Goal: Task Accomplishment & Management: Contribute content

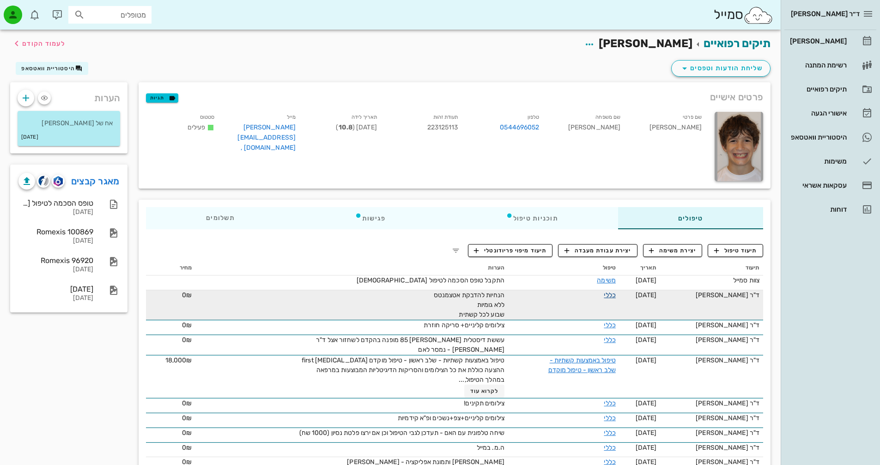
click at [604, 295] on link "כללי" at bounding box center [610, 295] width 12 height 8
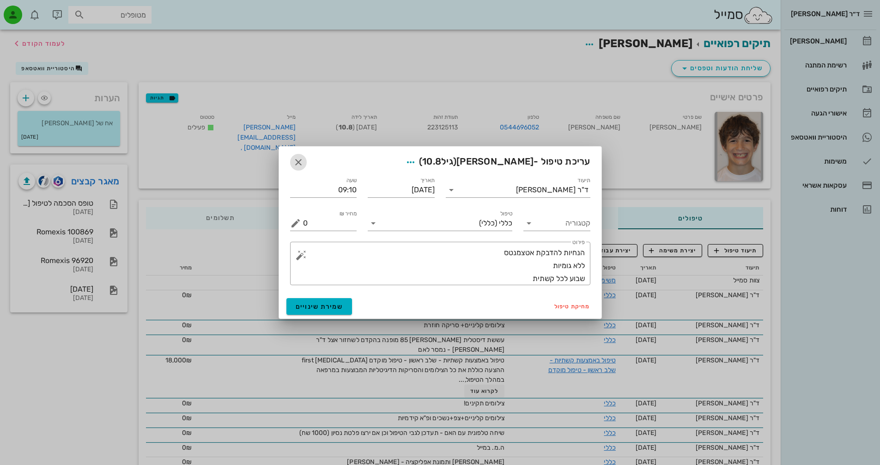
click at [300, 163] on icon "button" at bounding box center [298, 162] width 11 height 11
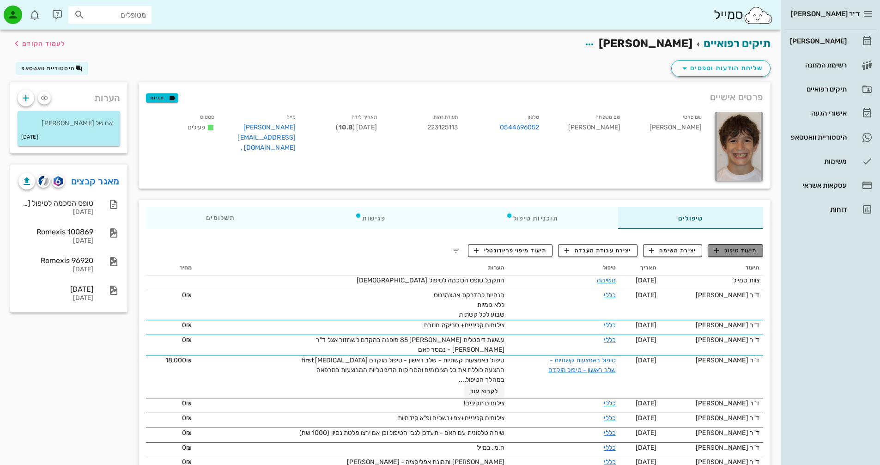
click at [737, 251] on span "תיעוד טיפול" at bounding box center [735, 250] width 43 height 8
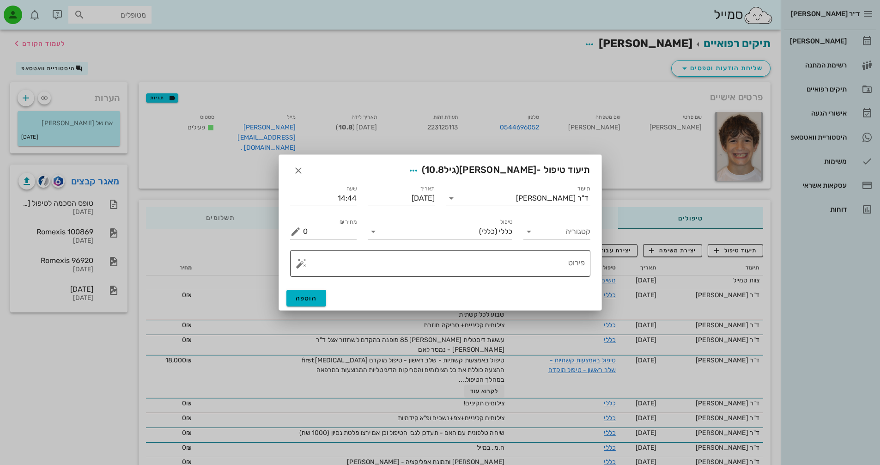
click at [540, 263] on textarea "פירוט" at bounding box center [444, 266] width 282 height 22
click at [297, 268] on button "button" at bounding box center [301, 263] width 11 height 11
click at [321, 226] on div "[MEDICAL_DATA]" at bounding box center [333, 226] width 75 height 18
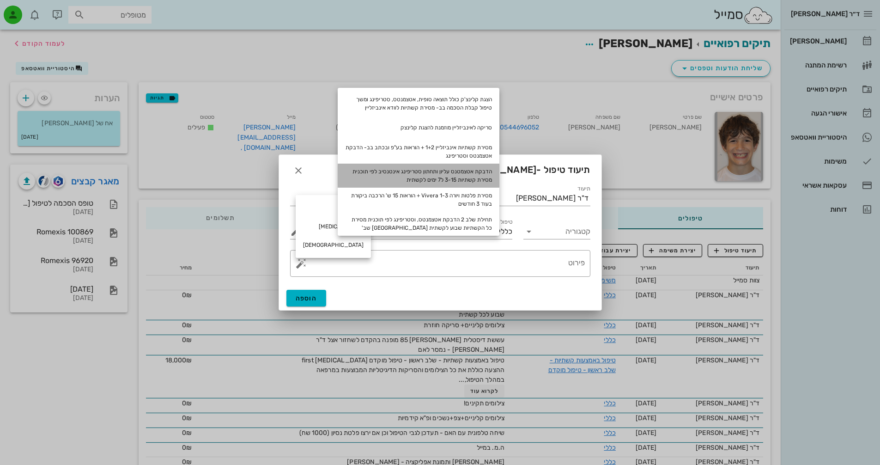
click at [483, 174] on div "הדבקת אטצמטנס עליון ותחתון סטריפינג אינטנסיב לפי תוכנית מסירת קשתיות 3-15 ל7 ימ…" at bounding box center [419, 176] width 162 height 24
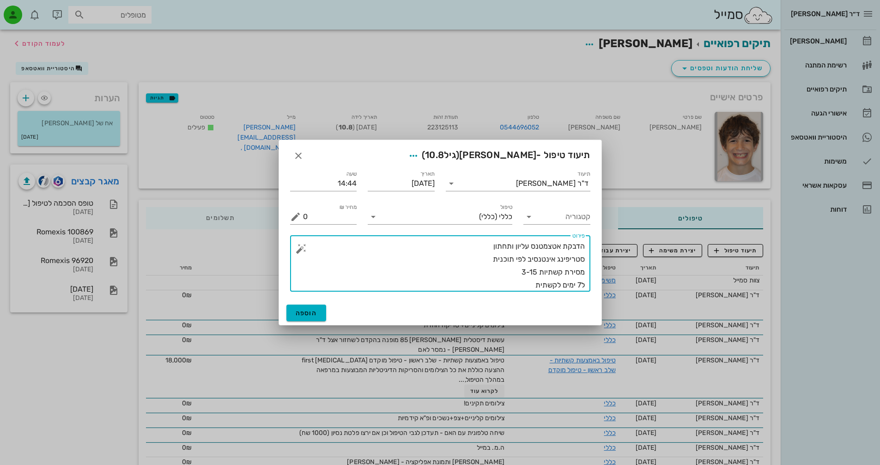
drag, startPoint x: 531, startPoint y: 273, endPoint x: 537, endPoint y: 273, distance: 6.0
click at [537, 273] on textarea "הדבקת אטצמטנס עליון ותחתון סטריפינג אינטנסיב לפי תוכנית מסירת קשתיות 3-15 ל7 ימ…" at bounding box center [444, 266] width 282 height 52
type textarea "הדבקת אטצמטנס עליון ותחתון סטריפינג אינטנסיב לפי תוכנית מסירת קשתיות 3-26 ל7 ימ…"
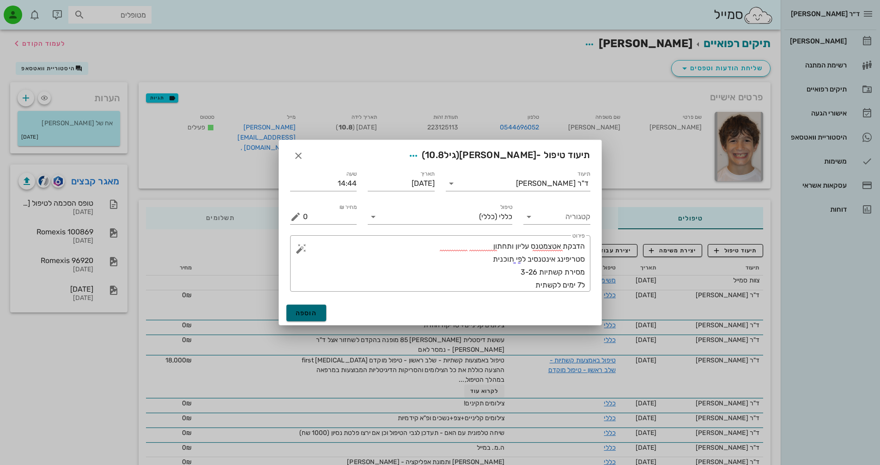
click at [308, 314] on span "הוספה" at bounding box center [307, 313] width 22 height 8
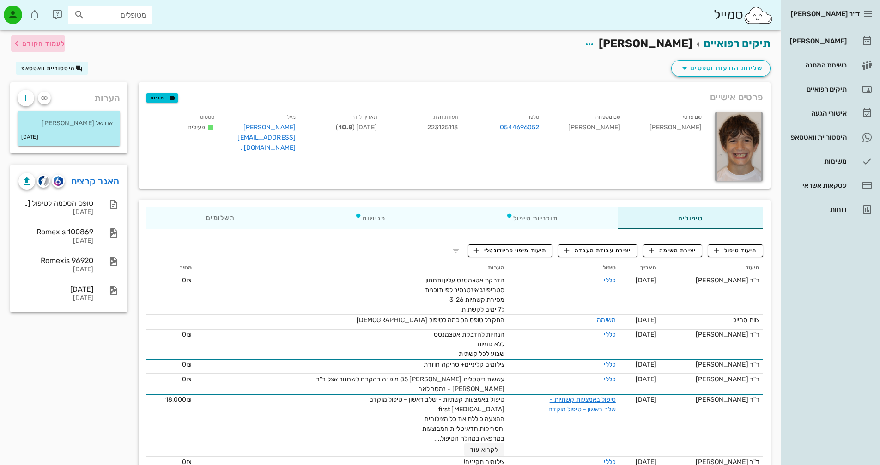
click at [61, 44] on span "לעמוד הקודם" at bounding box center [43, 44] width 43 height 8
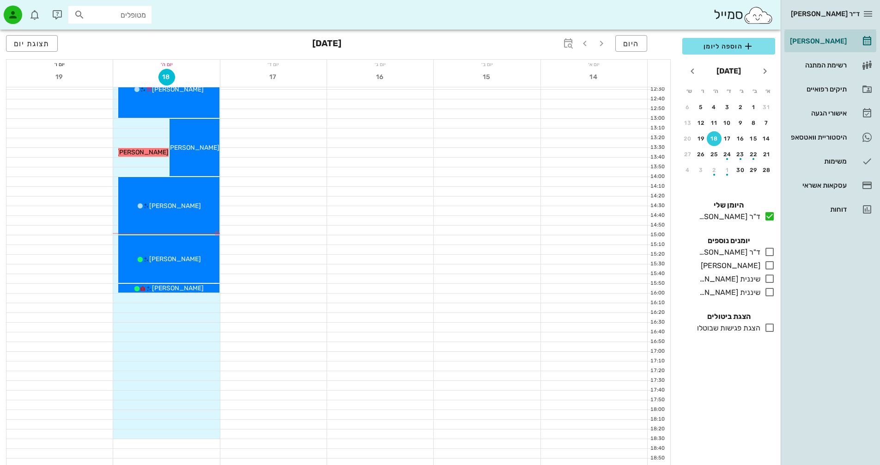
scroll to position [323, 0]
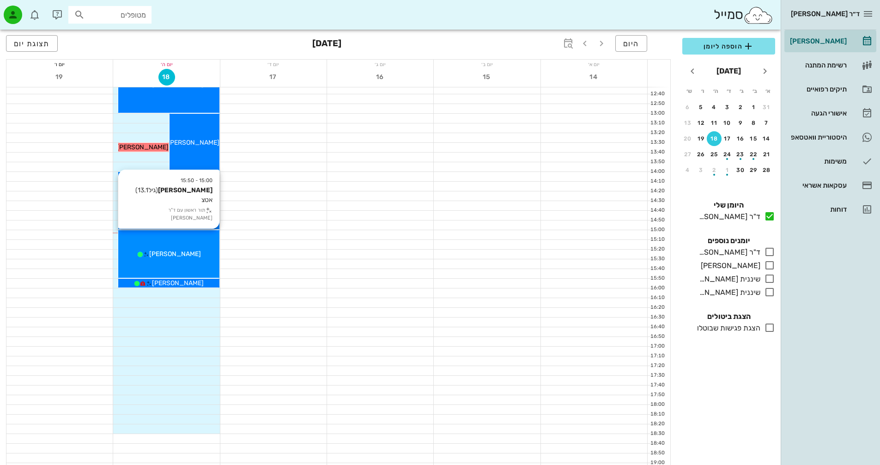
click at [198, 251] on div "[PERSON_NAME]" at bounding box center [168, 254] width 101 height 10
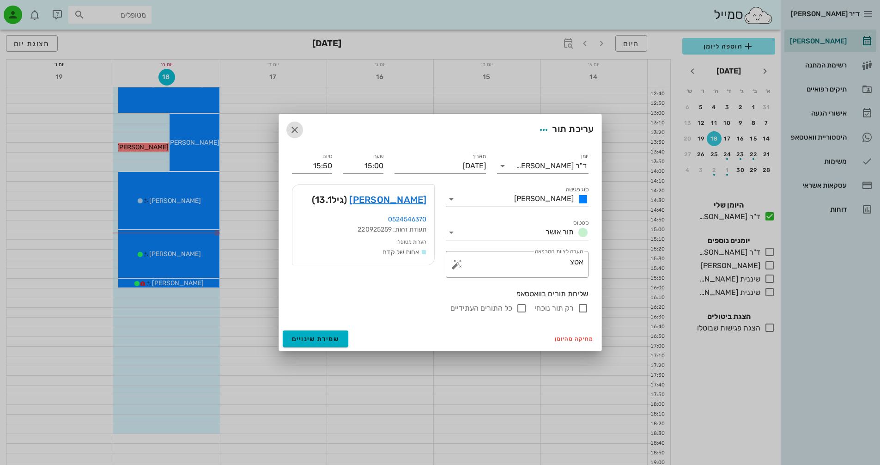
click at [292, 131] on icon "button" at bounding box center [294, 129] width 11 height 11
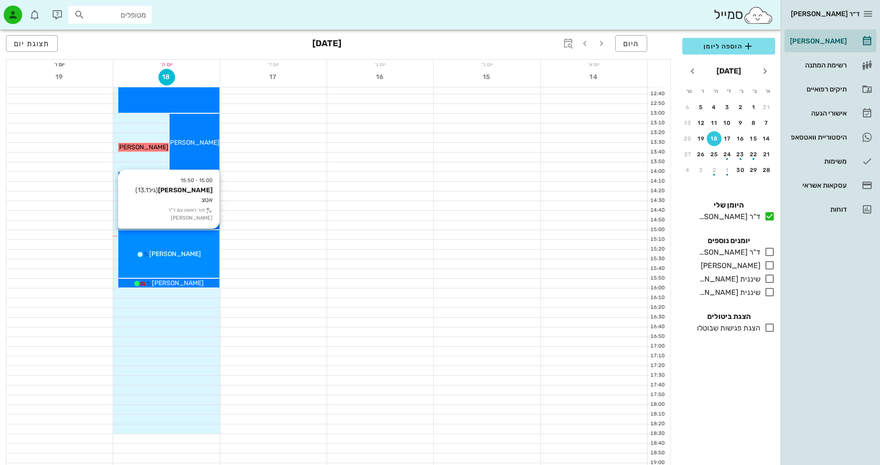
click at [162, 252] on span "[PERSON_NAME]" at bounding box center [175, 254] width 52 height 8
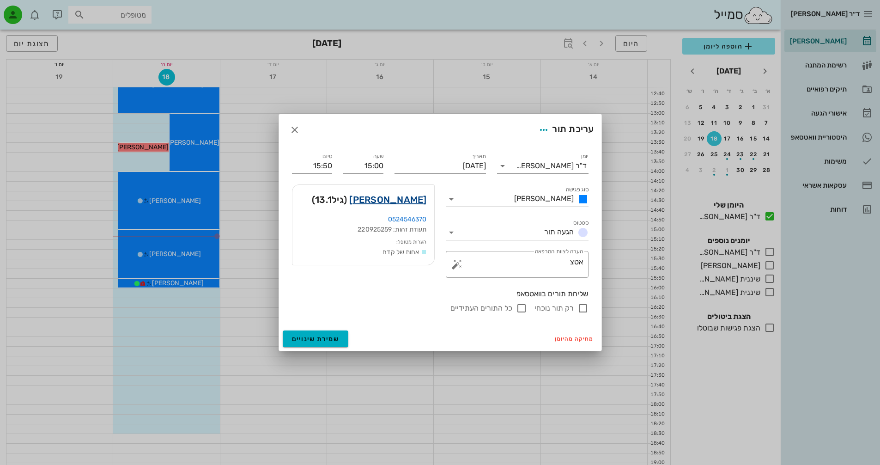
click at [412, 199] on link "[PERSON_NAME]" at bounding box center [387, 199] width 77 height 15
